Goal: Task Accomplishment & Management: Manage account settings

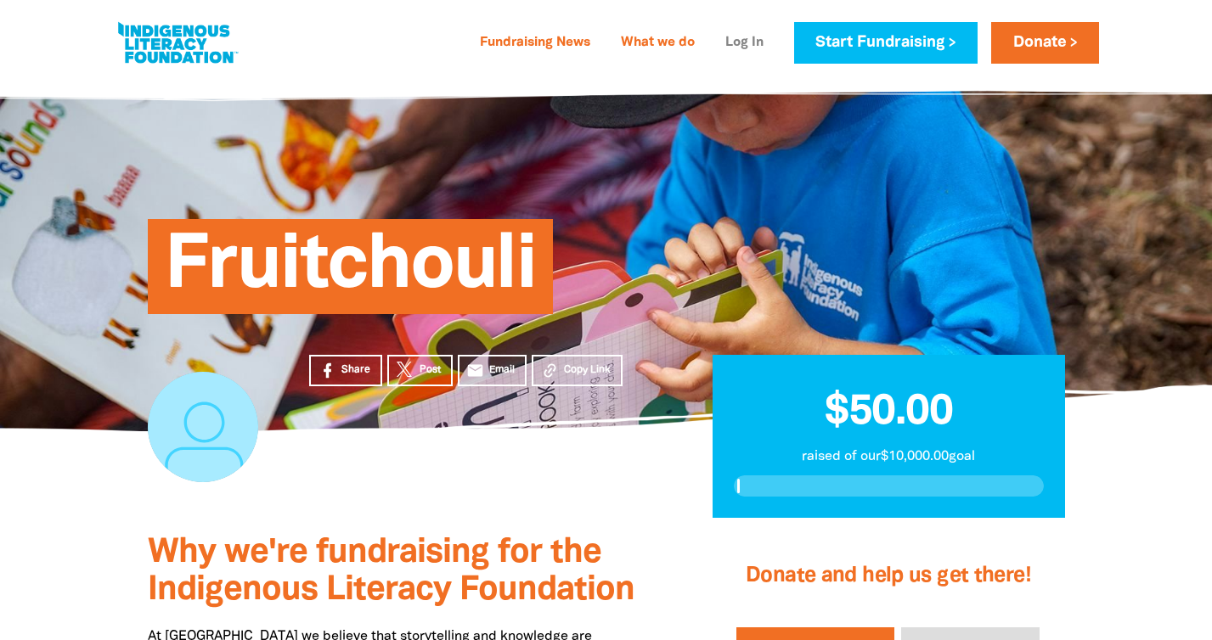
click at [734, 39] on link "Log In" at bounding box center [744, 43] width 59 height 27
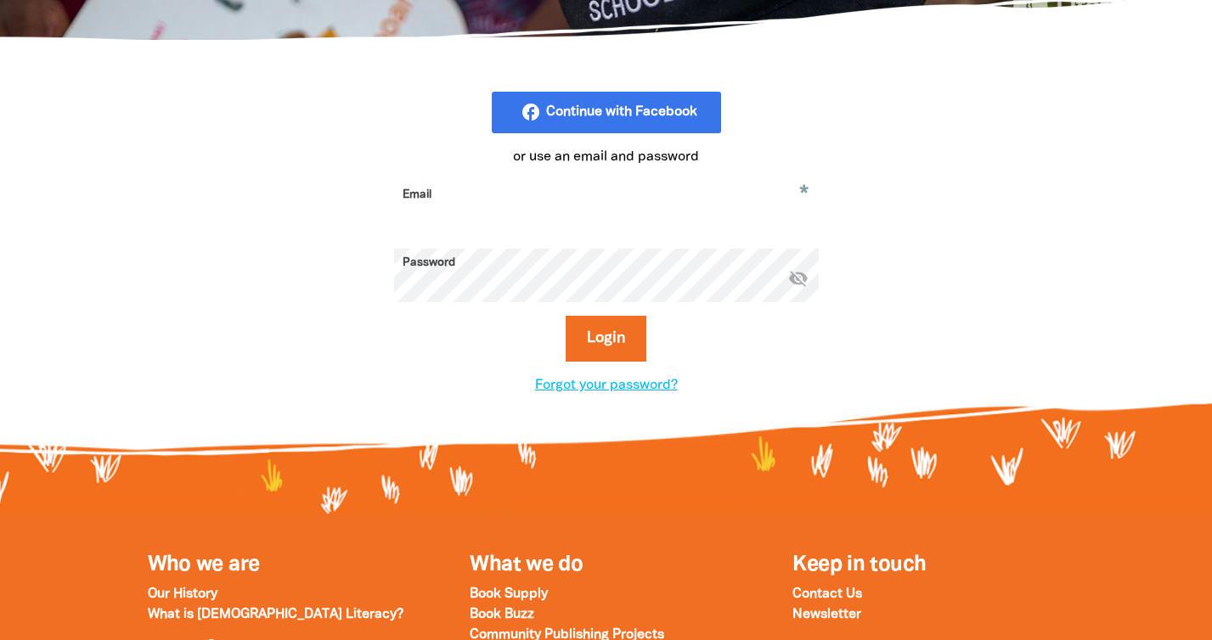
scroll to position [457, 0]
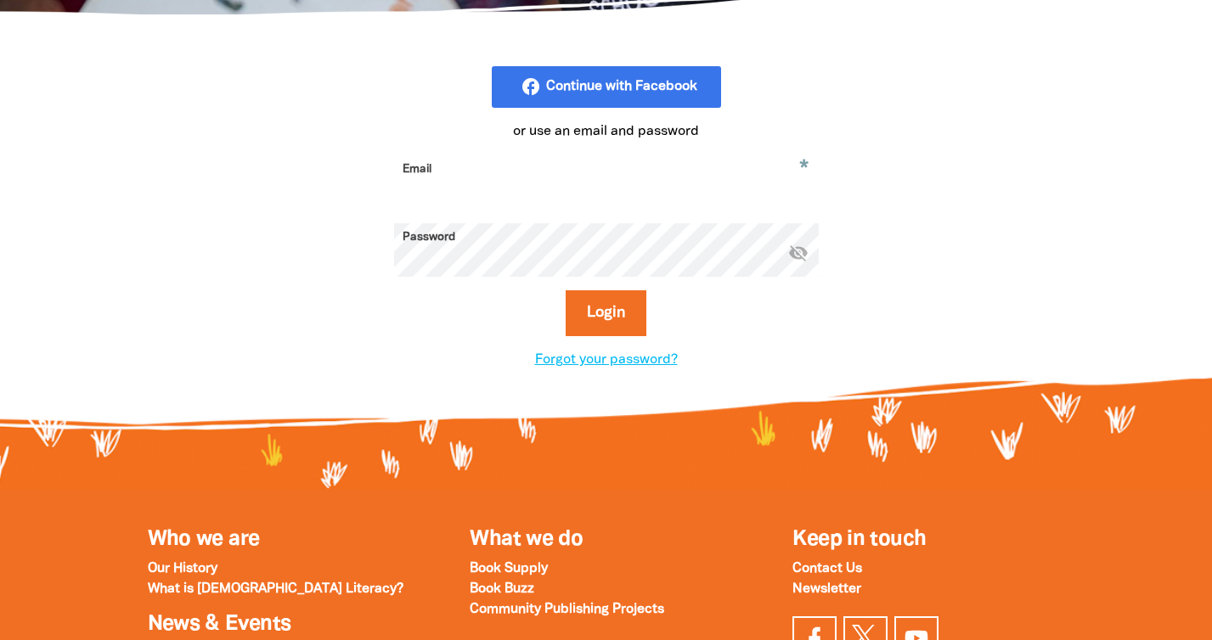
click at [556, 182] on input "Email" at bounding box center [606, 181] width 425 height 53
type input "[PERSON_NAME][EMAIL_ADDRESS][DOMAIN_NAME]"
click at [802, 251] on icon "visibility_off" at bounding box center [798, 252] width 20 height 20
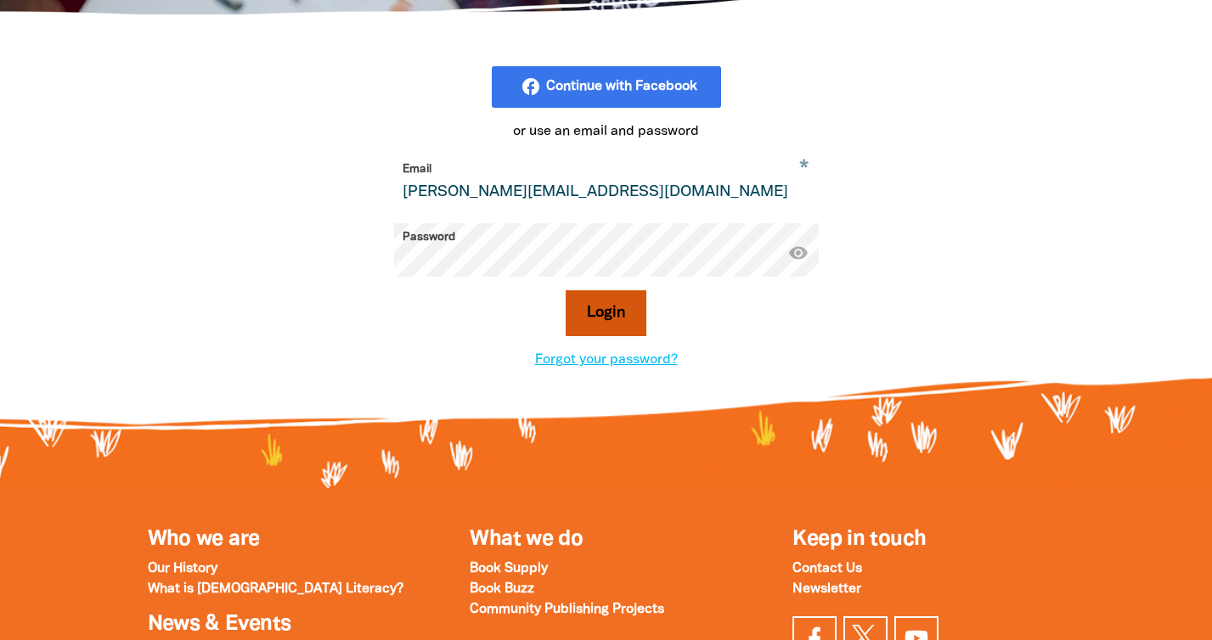
click at [606, 311] on button "Login" at bounding box center [605, 313] width 81 height 46
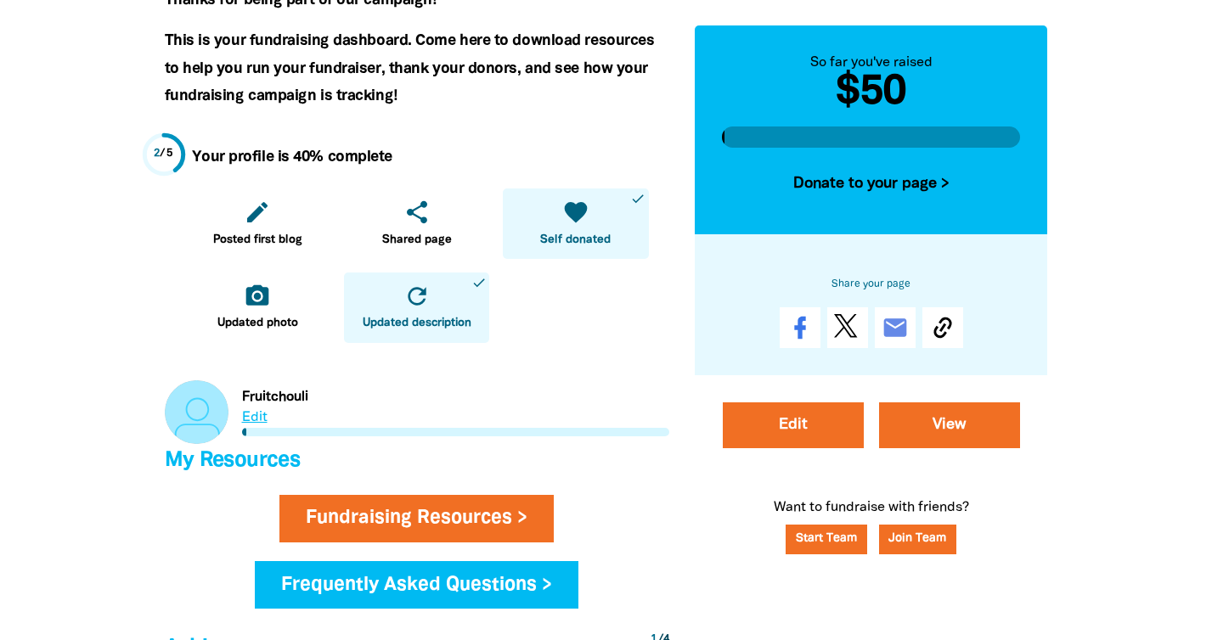
scroll to position [389, 0]
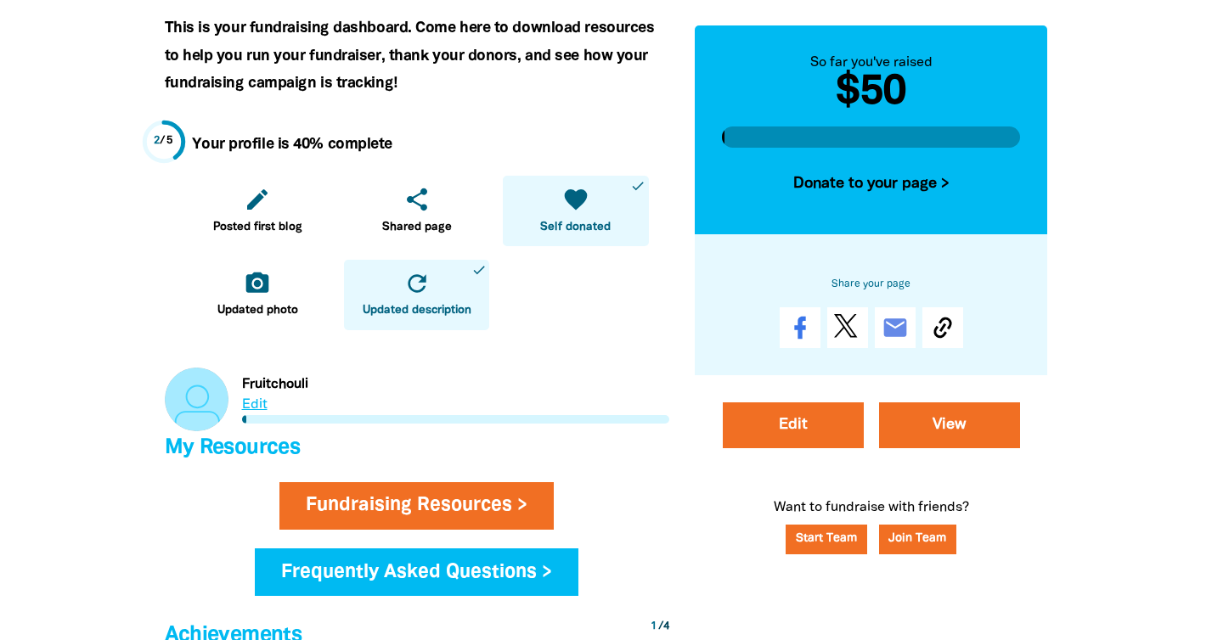
click at [255, 404] on link "Link to Fruitchouli" at bounding box center [417, 400] width 504 height 64
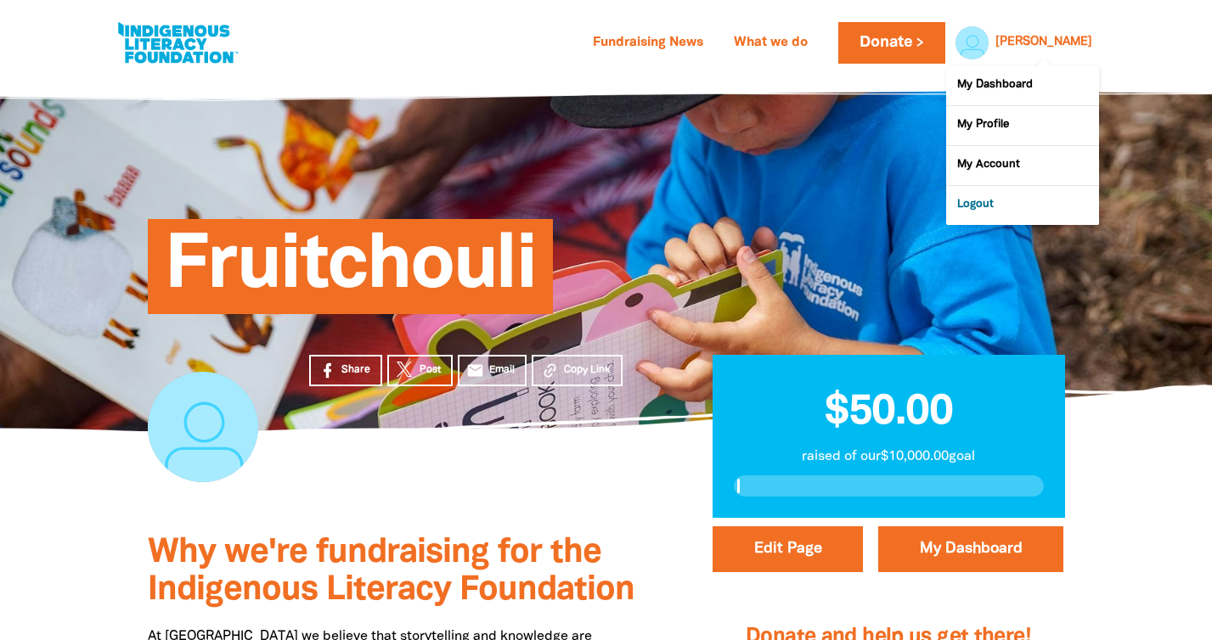
click at [971, 205] on link "Logout" at bounding box center [1022, 205] width 153 height 39
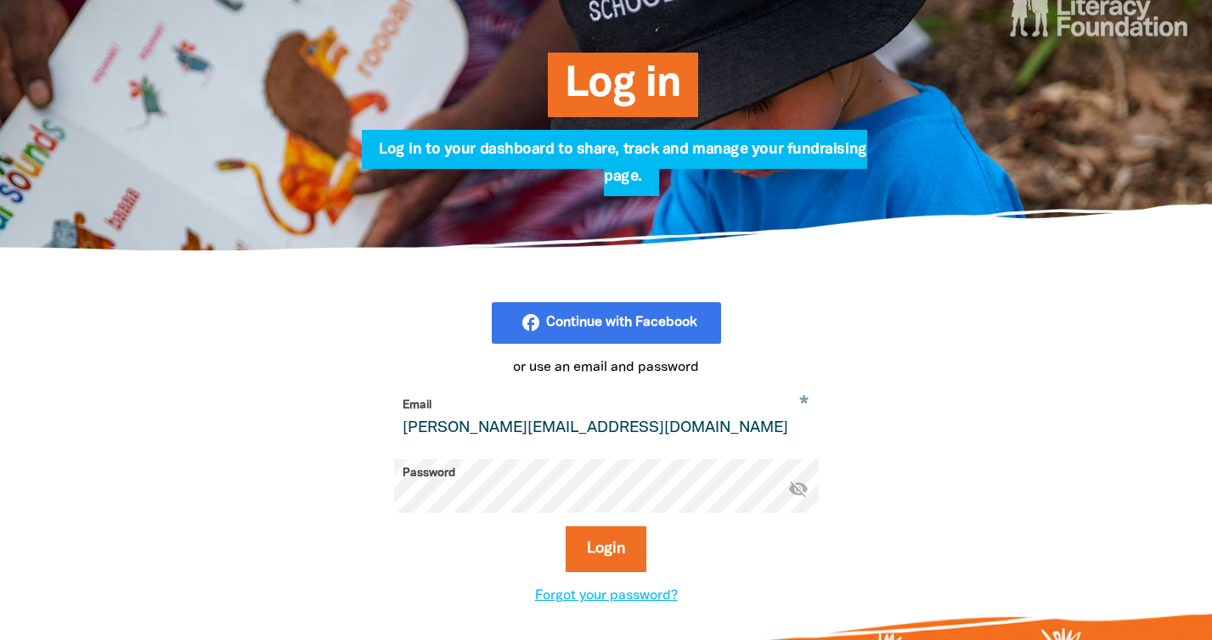
scroll to position [323, 0]
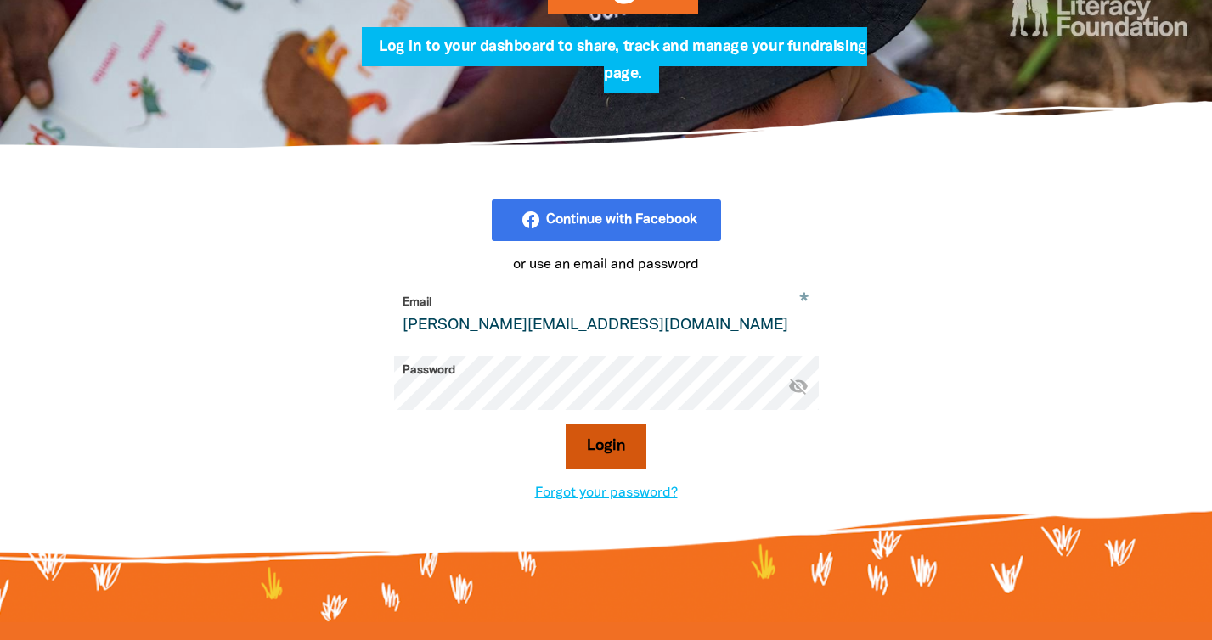
click at [599, 434] on button "Login" at bounding box center [605, 447] width 81 height 46
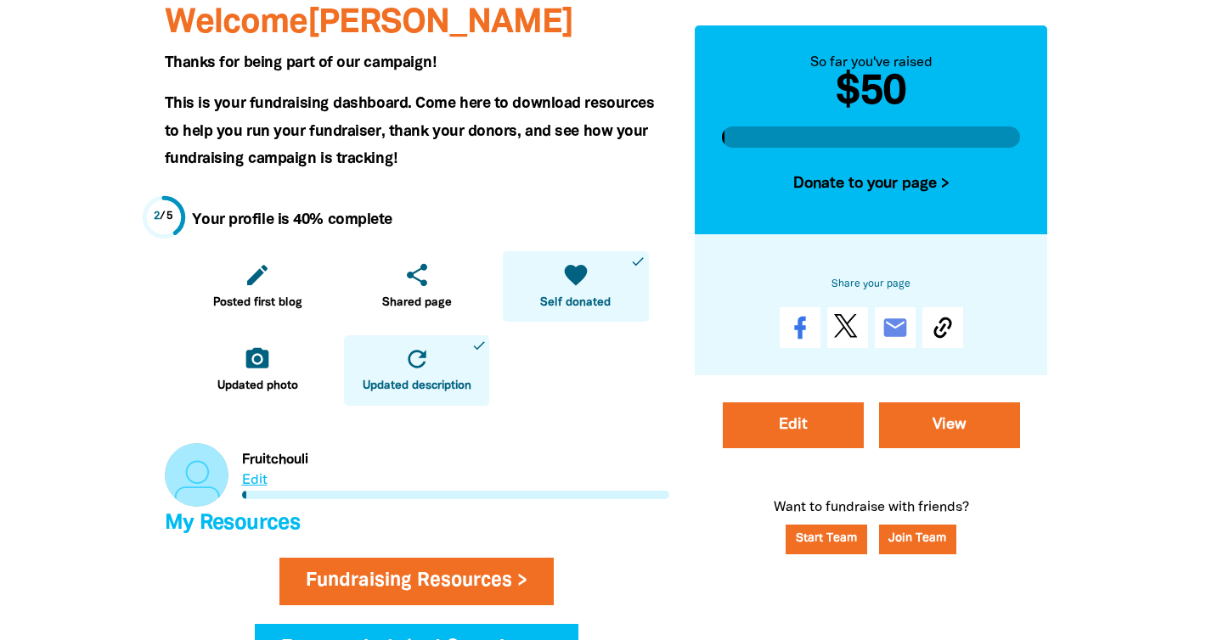
scroll to position [324, 0]
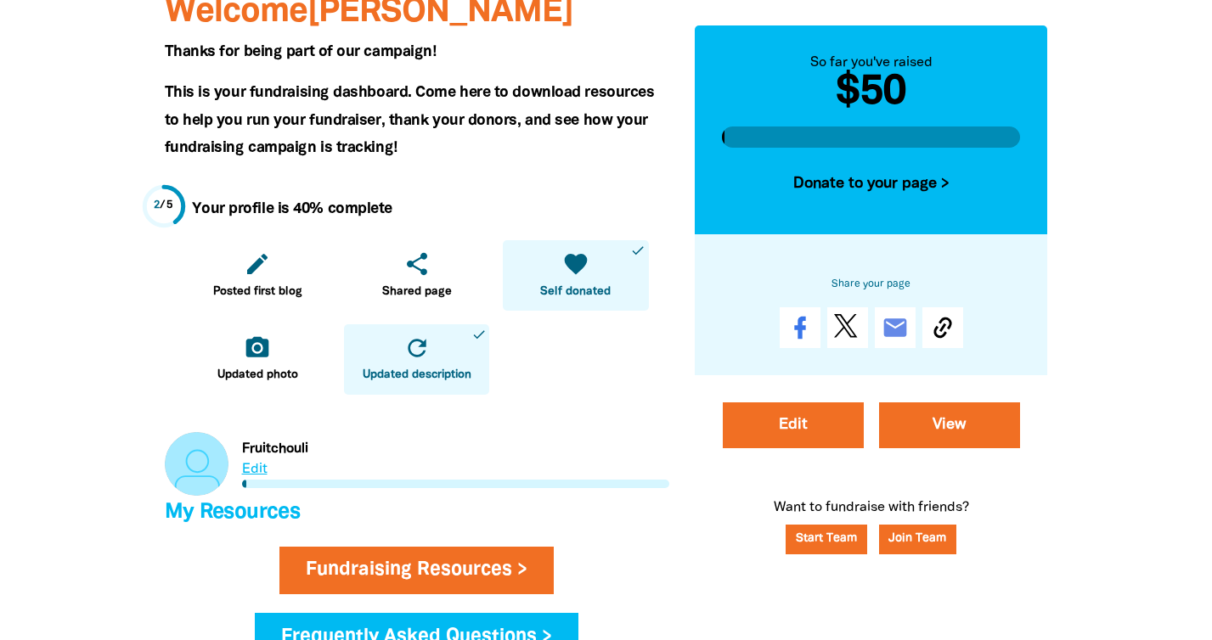
click at [259, 470] on link "Link to Fruitchouli" at bounding box center [417, 464] width 504 height 64
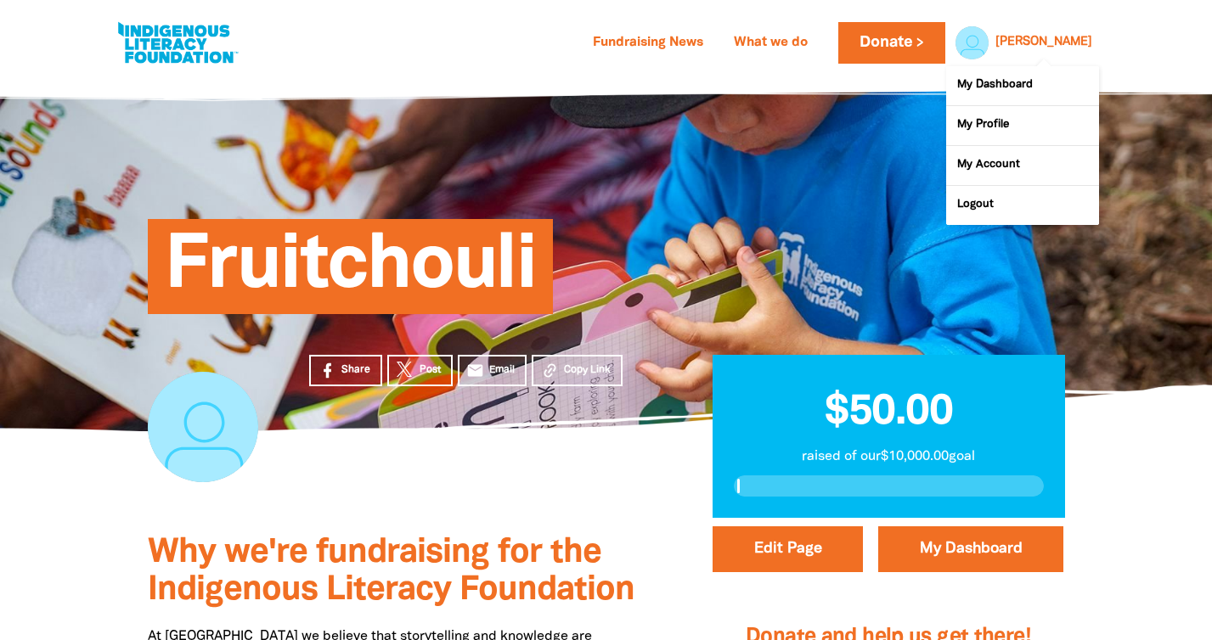
click at [1080, 41] on link "[PERSON_NAME]" at bounding box center [1043, 43] width 97 height 12
click at [979, 206] on link "Logout" at bounding box center [1022, 205] width 153 height 39
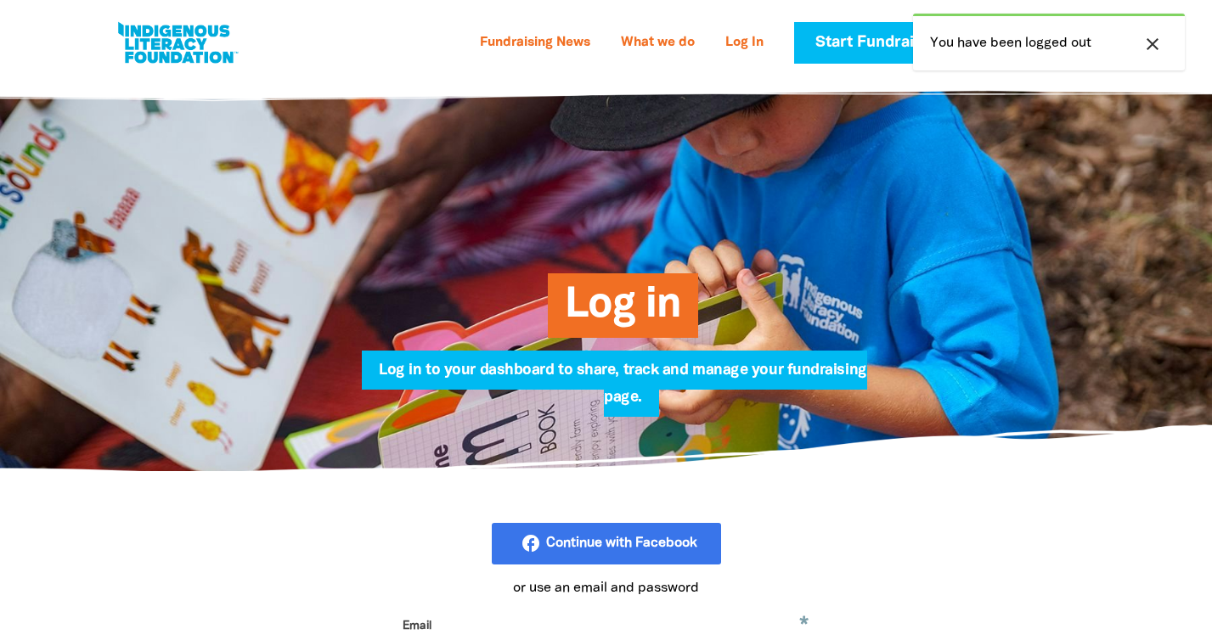
type input "[PERSON_NAME][EMAIL_ADDRESS][DOMAIN_NAME]"
